Goal: Information Seeking & Learning: Learn about a topic

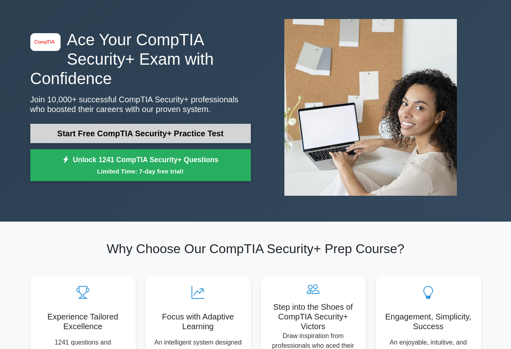
scroll to position [121, 0]
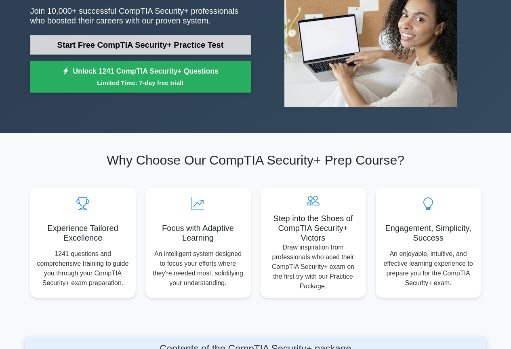
click at [110, 47] on link "Start Free CompTIA Security+ Practice Test" at bounding box center [140, 44] width 221 height 19
click at [95, 40] on link "Start Free CompTIA Security+ Practice Test" at bounding box center [140, 44] width 221 height 19
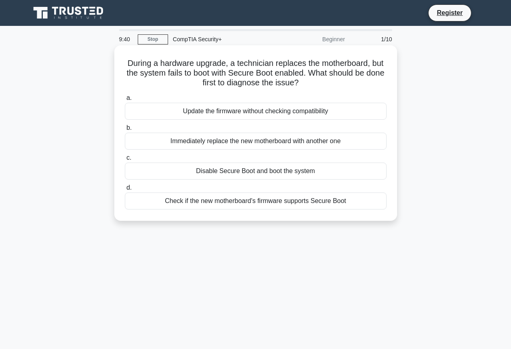
click at [198, 198] on div "Check if the new motherboard's firmware supports Secure Boot" at bounding box center [256, 200] width 262 height 17
click at [125, 190] on input "d. Check if the new motherboard's firmware supports Secure Boot" at bounding box center [125, 187] width 0 height 5
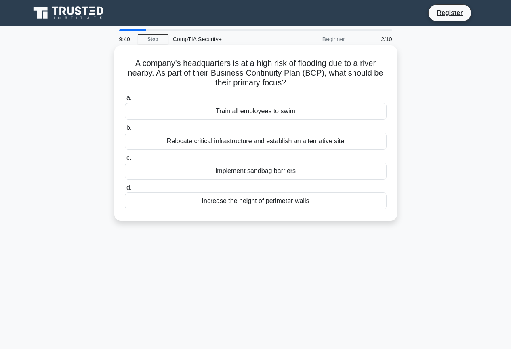
click at [198, 203] on div "Increase the height of perimeter walls" at bounding box center [256, 200] width 262 height 17
click at [125, 190] on input "d. Increase the height of perimeter walls" at bounding box center [125, 187] width 0 height 5
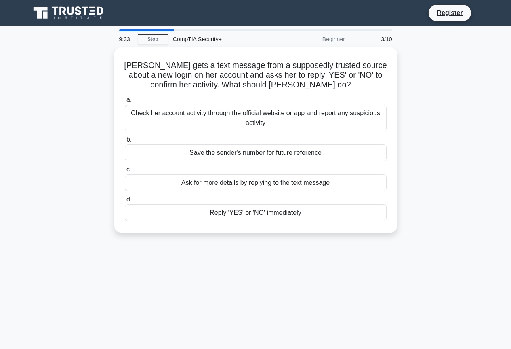
click at [219, 43] on div "CompTIA Security+" at bounding box center [223, 39] width 111 height 16
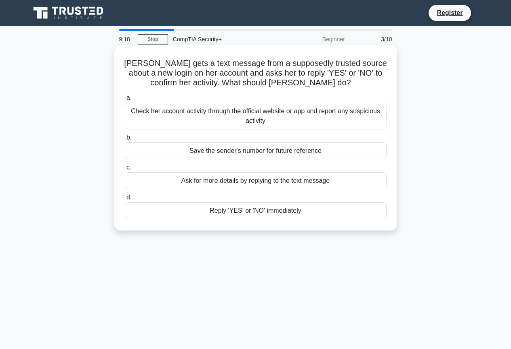
click at [242, 115] on div "Check her account activity through the official website or app and report any s…" at bounding box center [256, 116] width 262 height 27
click at [125, 101] on input "a. Check her account activity through the official website or app and report an…" at bounding box center [125, 97] width 0 height 5
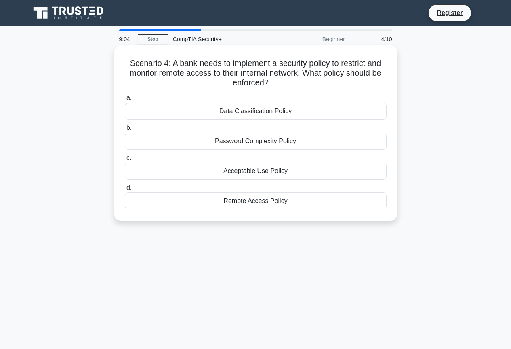
click at [256, 204] on div "Remote Access Policy" at bounding box center [256, 200] width 262 height 17
click at [125, 190] on input "d. Remote Access Policy" at bounding box center [125, 187] width 0 height 5
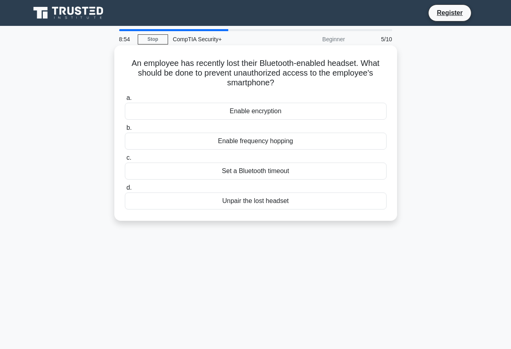
click at [206, 207] on div "Unpair the lost headset" at bounding box center [256, 200] width 262 height 17
click at [125, 190] on input "d. Unpair the lost headset" at bounding box center [125, 187] width 0 height 5
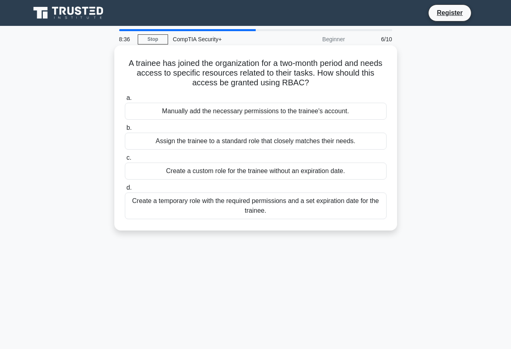
click at [210, 209] on div "Create a temporary role with the required permissions and a set expiration date…" at bounding box center [256, 205] width 262 height 27
click at [125, 190] on input "d. Create a temporary role with the required permissions and a set expiration d…" at bounding box center [125, 187] width 0 height 5
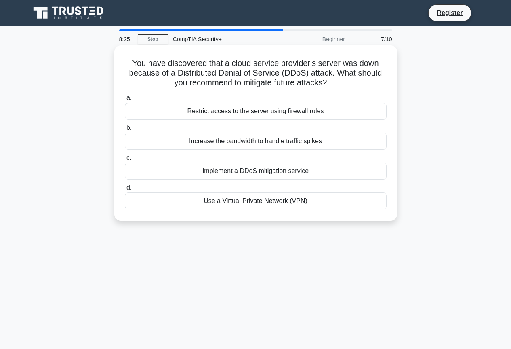
click at [207, 175] on div "Implement a DDoS mitigation service" at bounding box center [256, 171] width 262 height 17
click at [125, 161] on input "c. Implement a DDoS mitigation service" at bounding box center [125, 157] width 0 height 5
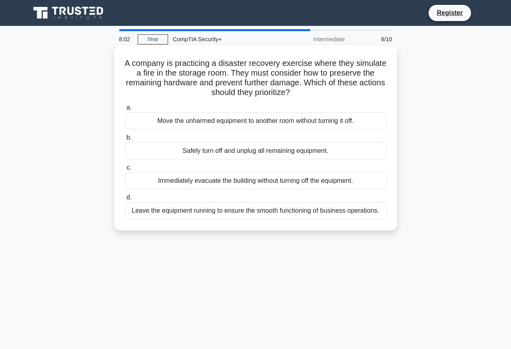
click at [297, 147] on div "Safely turn off and unplug all remaining equipment." at bounding box center [256, 150] width 262 height 17
click at [125, 140] on input "b. Safely turn off and unplug all remaining equipment." at bounding box center [125, 137] width 0 height 5
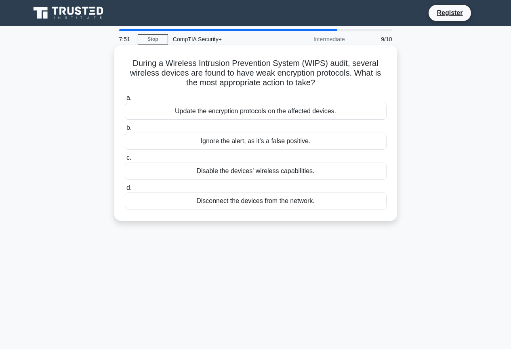
click at [173, 112] on div "Update the encryption protocols on the affected devices." at bounding box center [256, 111] width 262 height 17
click at [125, 101] on input "a. Update the encryption protocols on the affected devices." at bounding box center [125, 97] width 0 height 5
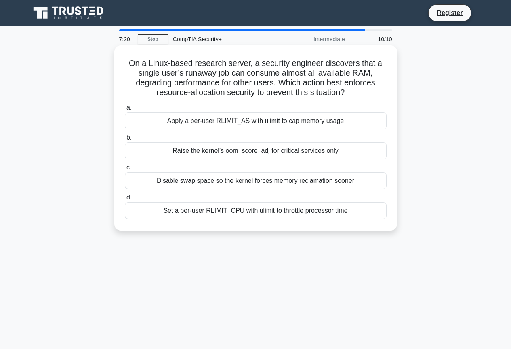
click at [174, 120] on div "Apply a per-user RLIMIT_AS with ulimit to cap memory usage" at bounding box center [256, 120] width 262 height 17
click at [125, 110] on input "a. Apply a per-user RLIMIT_AS with ulimit to cap memory usage" at bounding box center [125, 107] width 0 height 5
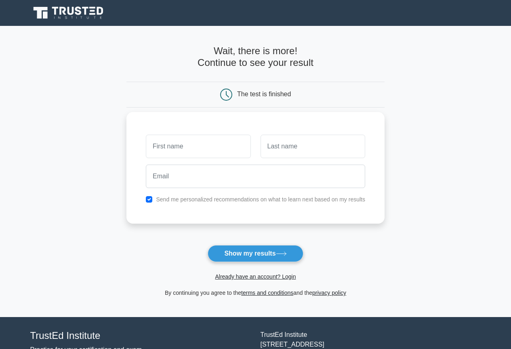
click at [173, 154] on input "text" at bounding box center [198, 146] width 105 height 23
type input "Jaden"
click at [292, 159] on div at bounding box center [313, 146] width 114 height 30
click at [290, 152] on input "text" at bounding box center [313, 146] width 105 height 23
type input "[PERSON_NAME]"
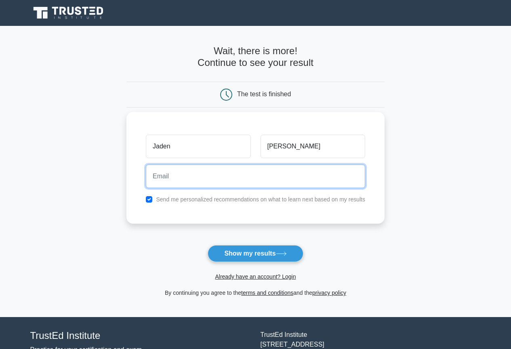
click at [298, 177] on input "email" at bounding box center [256, 176] width 220 height 23
type input "jra1056@wgu.edu"
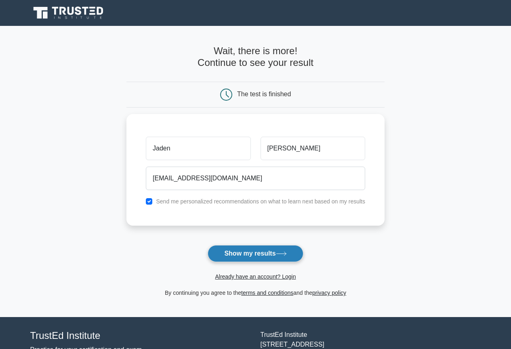
click at [264, 251] on button "Show my results" at bounding box center [255, 253] width 95 height 17
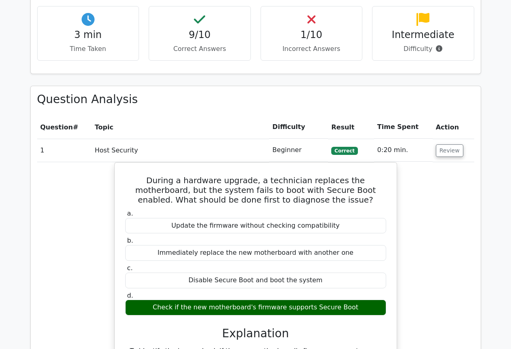
scroll to position [445, 0]
